Goal: Task Accomplishment & Management: Manage account settings

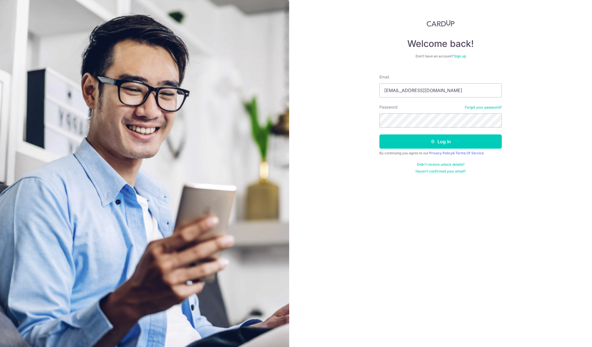
type input "[EMAIL_ADDRESS][DOMAIN_NAME]"
click at [429, 145] on button "Log in" at bounding box center [440, 142] width 122 height 14
